Goal: Task Accomplishment & Management: Use online tool/utility

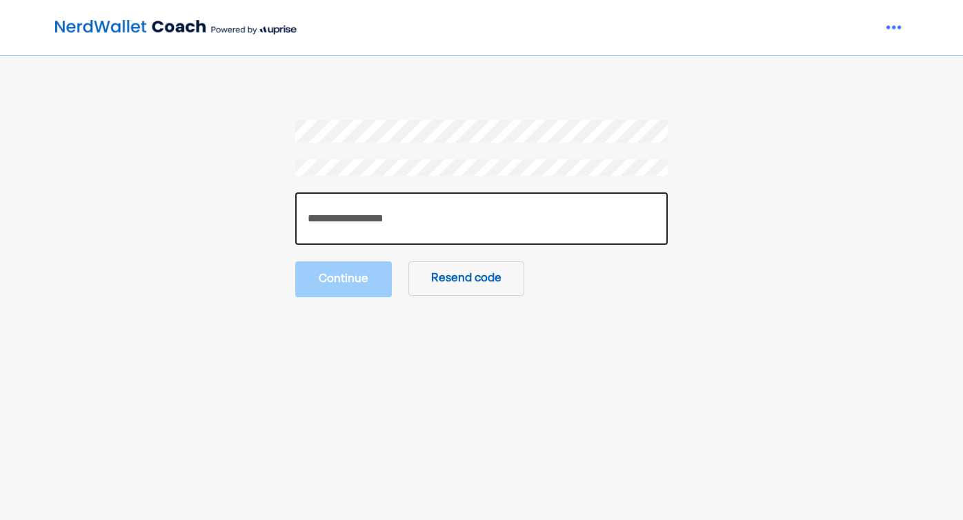
click at [413, 216] on input "number" at bounding box center [481, 219] width 373 height 52
type input "******"
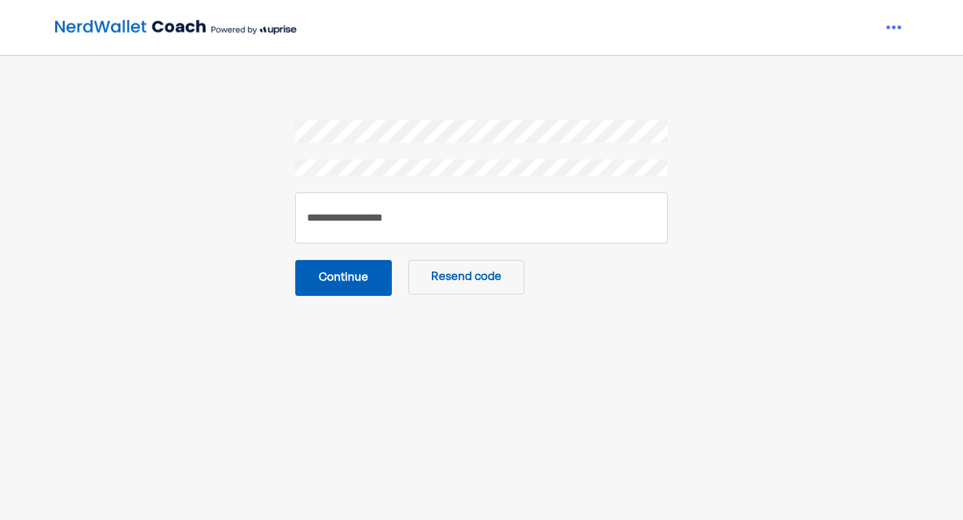
click at [351, 276] on button "Continue" at bounding box center [343, 278] width 97 height 36
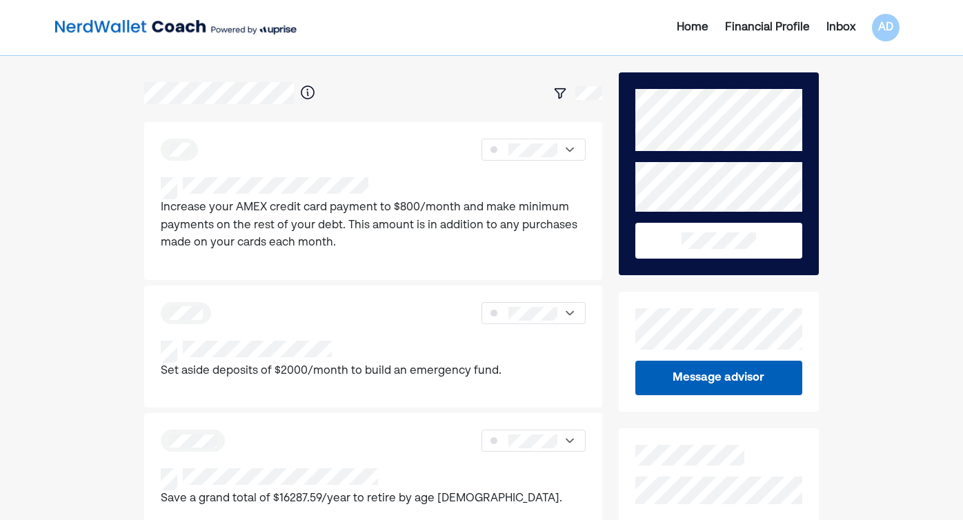
click at [834, 28] on div "Inbox" at bounding box center [841, 27] width 29 height 17
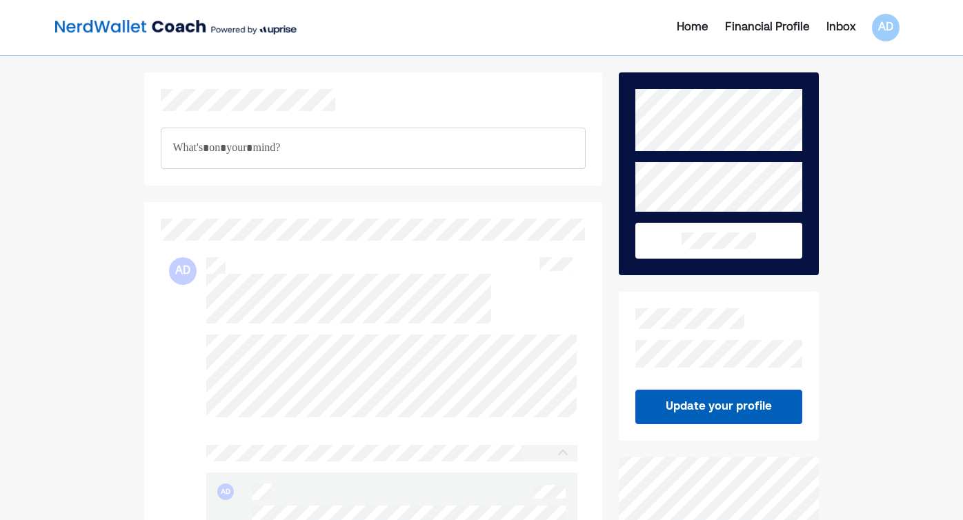
click at [696, 31] on div "Home" at bounding box center [693, 27] width 32 height 17
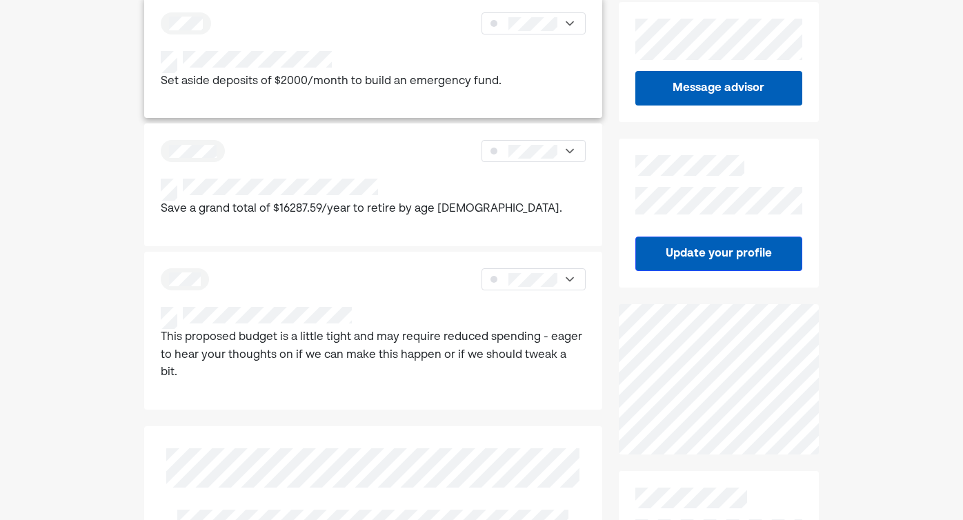
scroll to position [301, 0]
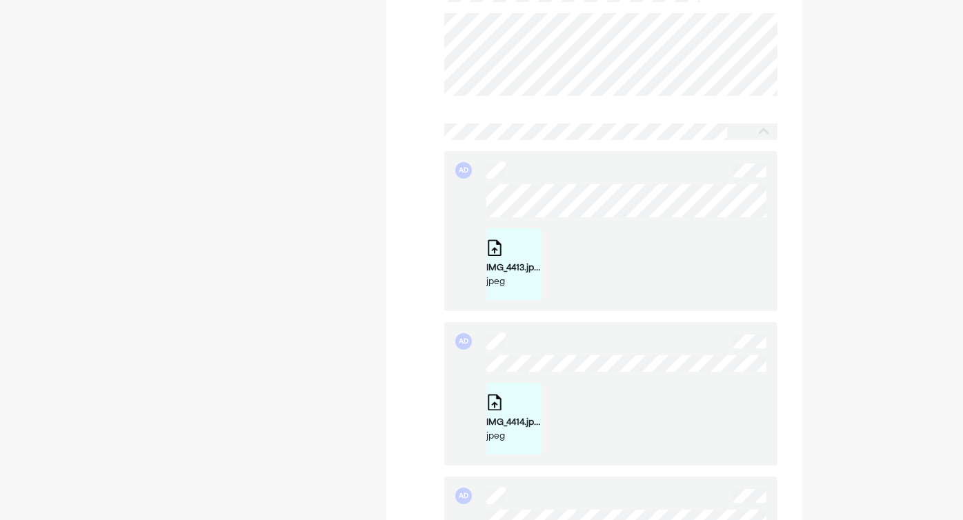
scroll to position [1452, 0]
click at [508, 420] on div "IMG_4414.jpeg jpeg" at bounding box center [513, 418] width 55 height 50
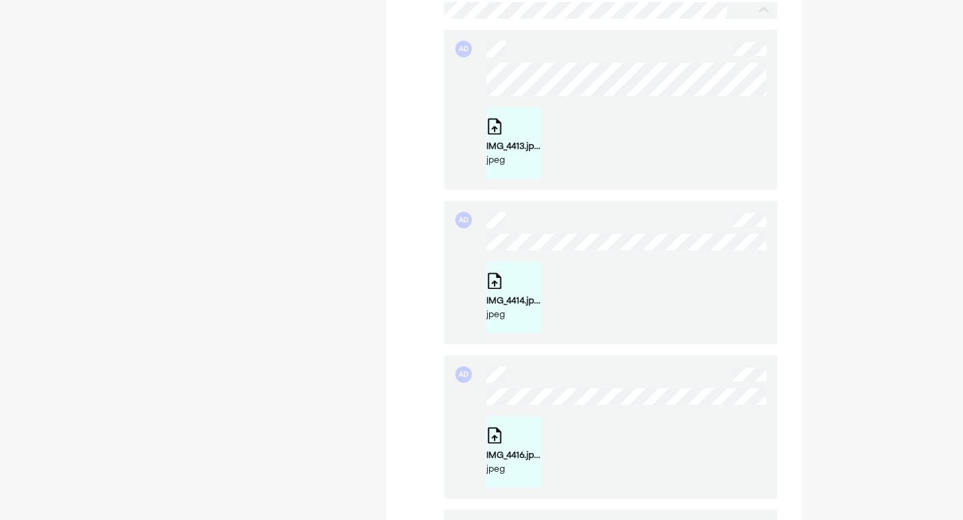
scroll to position [1608, 0]
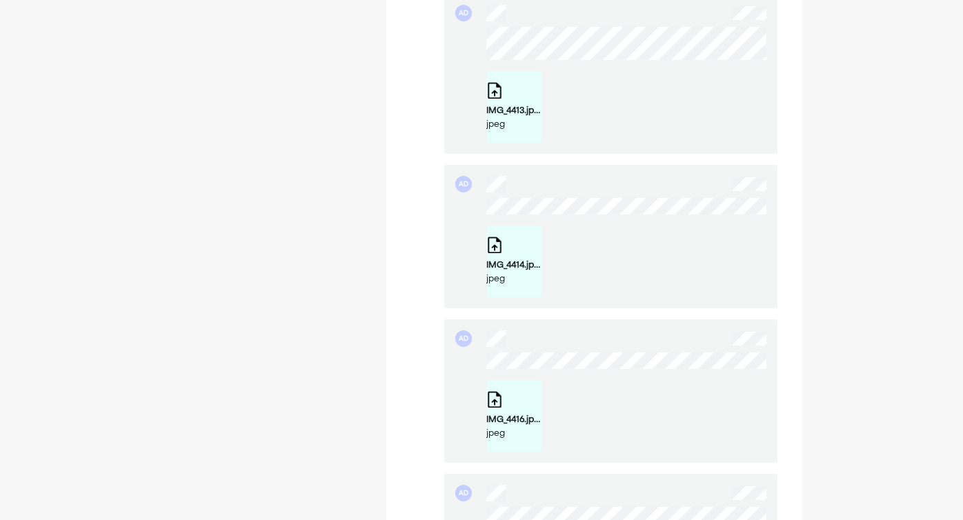
click at [524, 414] on div "IMG_4416.jpeg jpeg" at bounding box center [513, 416] width 55 height 50
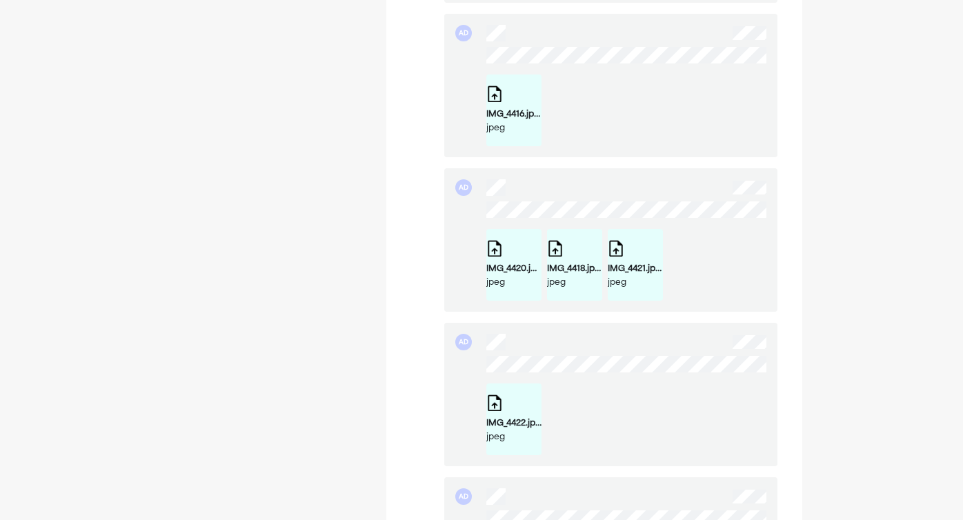
scroll to position [1916, 0]
click at [525, 275] on div "IMG_4420.jpeg" at bounding box center [513, 268] width 55 height 14
click at [571, 275] on div "IMG_4418.jpeg" at bounding box center [574, 268] width 55 height 14
click at [649, 275] on div "IMG_4421.jpeg" at bounding box center [635, 268] width 55 height 14
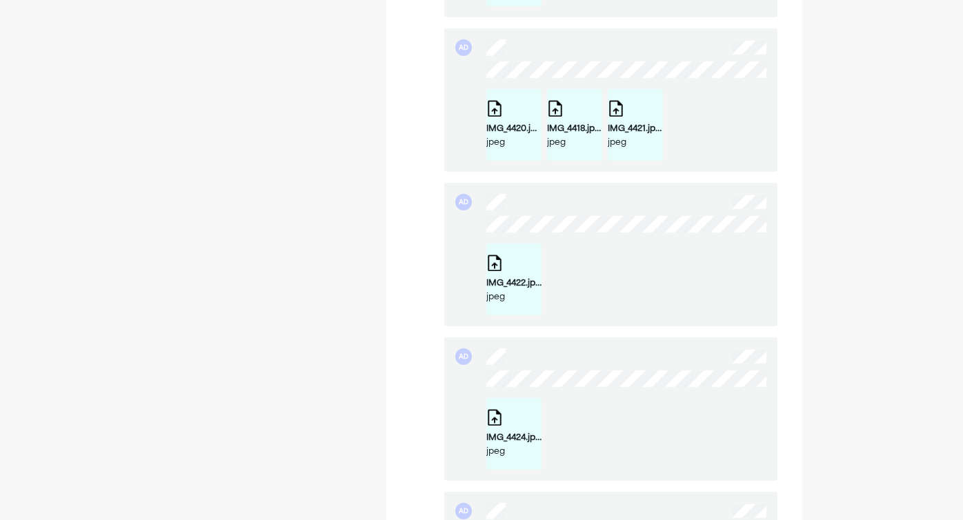
scroll to position [2055, 0]
click at [514, 303] on div "jpeg" at bounding box center [513, 297] width 55 height 14
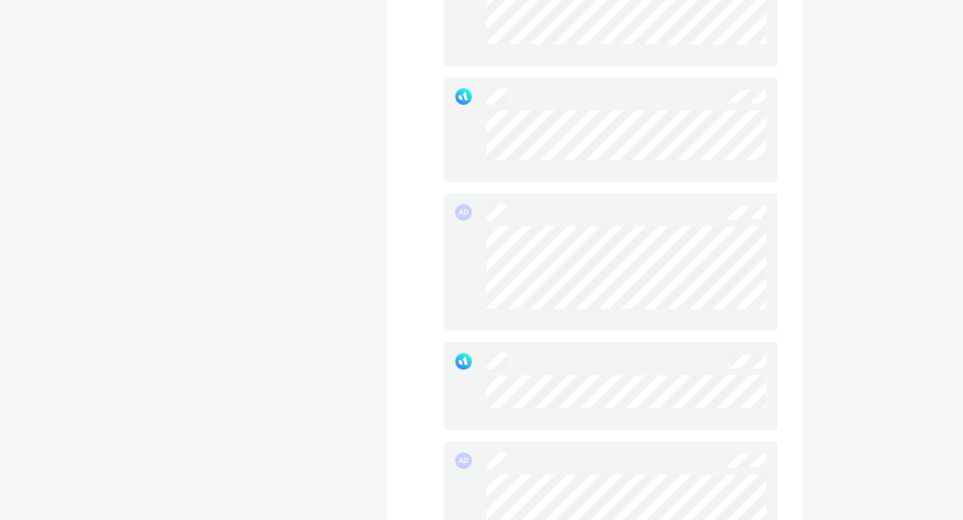
scroll to position [2966, 0]
